Goal: Information Seeking & Learning: Learn about a topic

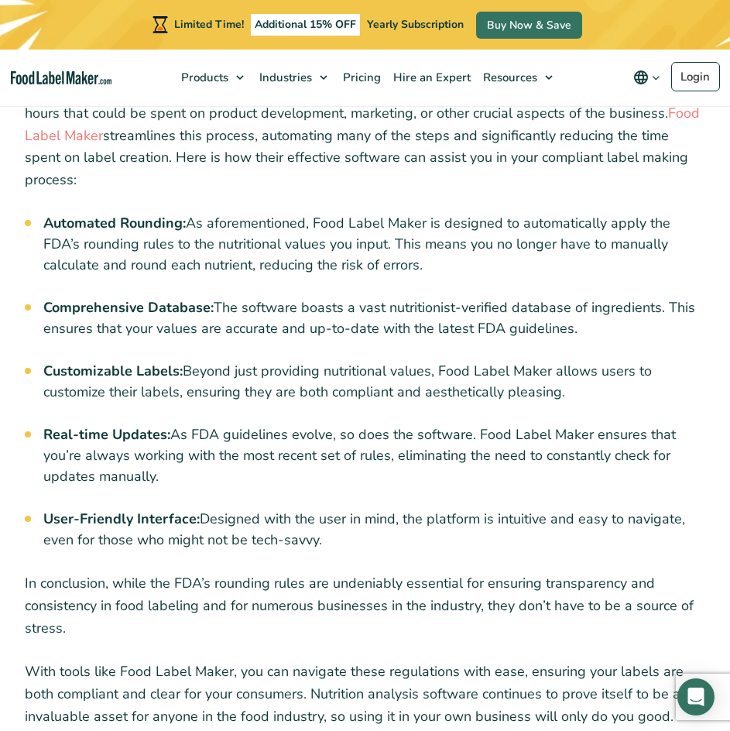
scroll to position [6349, 0]
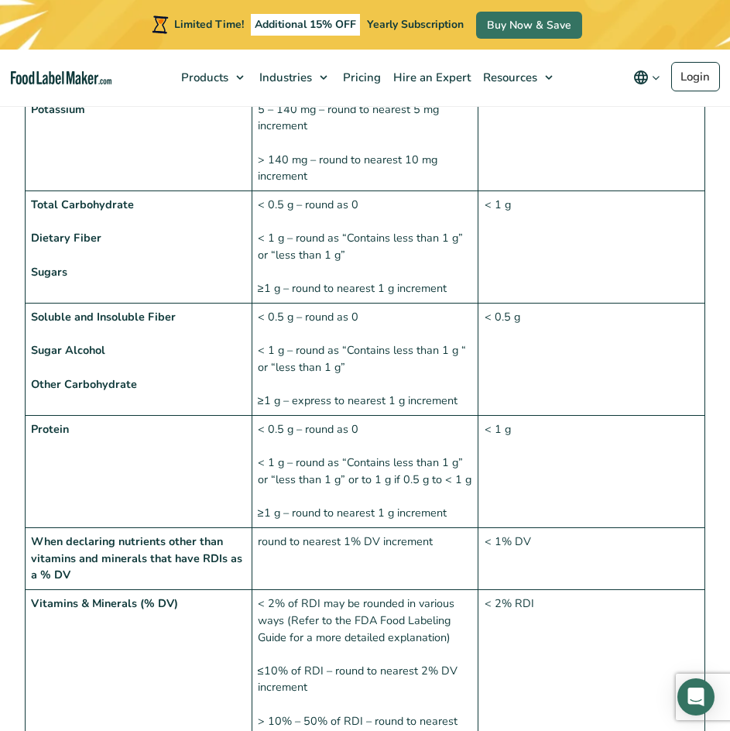
scroll to position [1859, 0]
